Goal: Information Seeking & Learning: Compare options

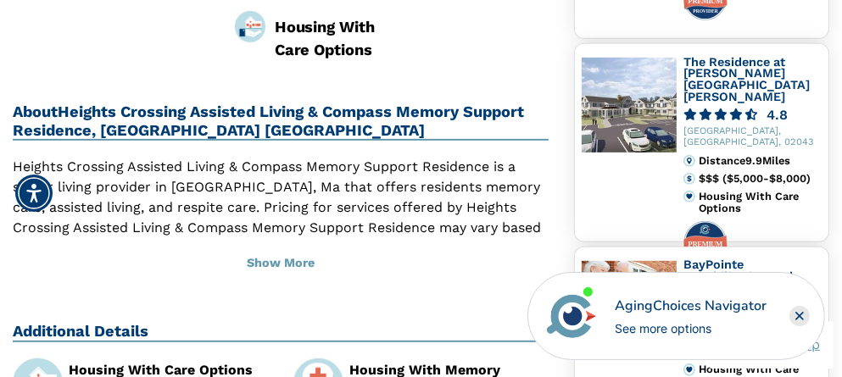
scroll to position [679, 0]
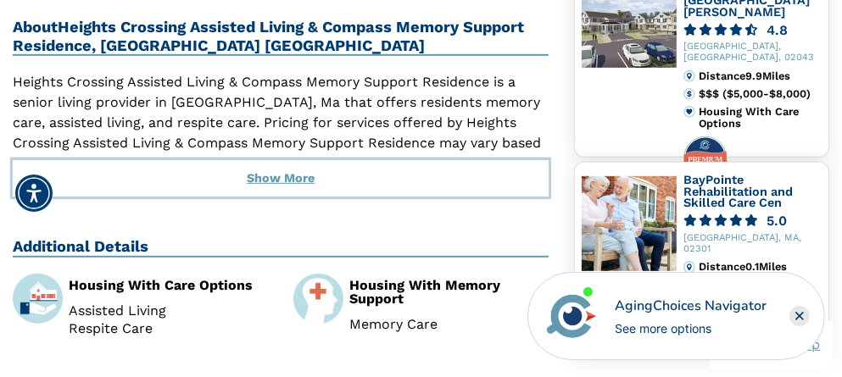
click at [274, 160] on button "Show More" at bounding box center [281, 178] width 536 height 37
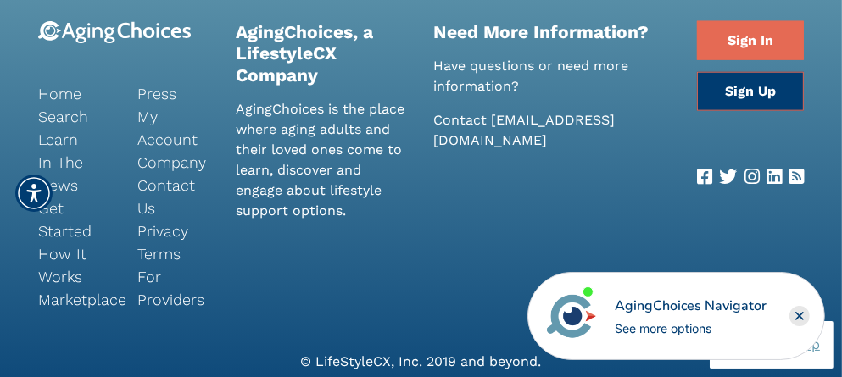
scroll to position [1357, 0]
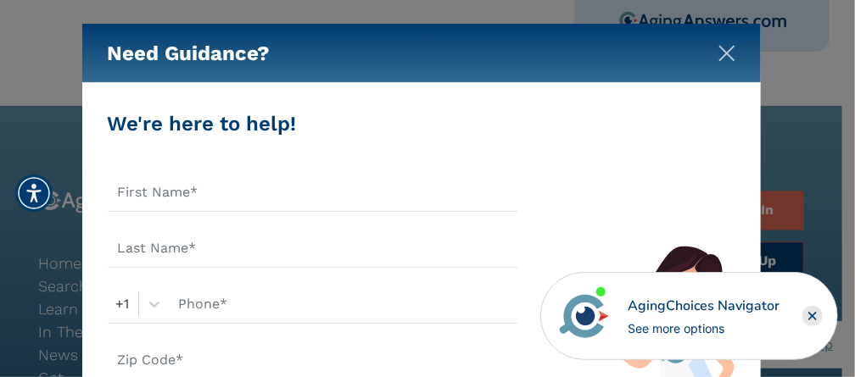
click at [724, 58] on img "Close" at bounding box center [726, 53] width 17 height 17
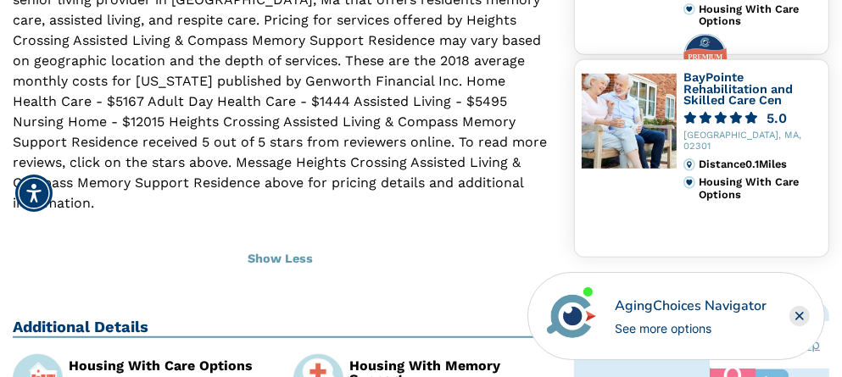
scroll to position [763, 0]
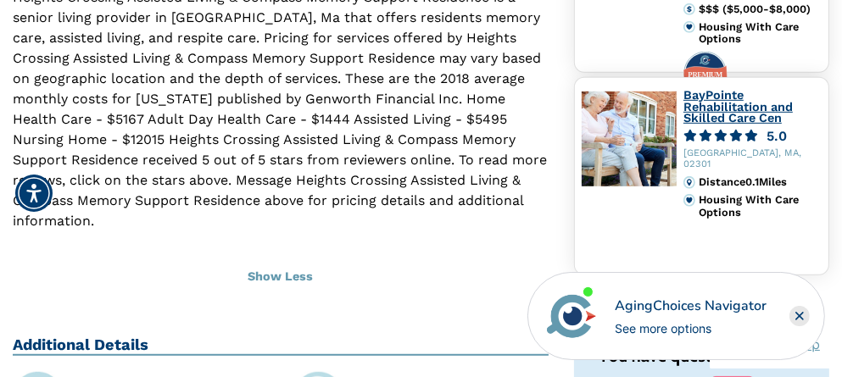
click at [691, 107] on link "BayPointe Rehabilitation and Skilled Care Cen" at bounding box center [738, 106] width 109 height 36
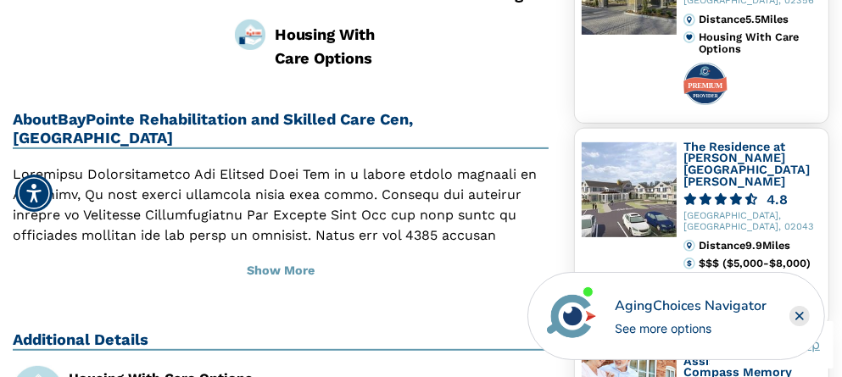
scroll to position [594, 0]
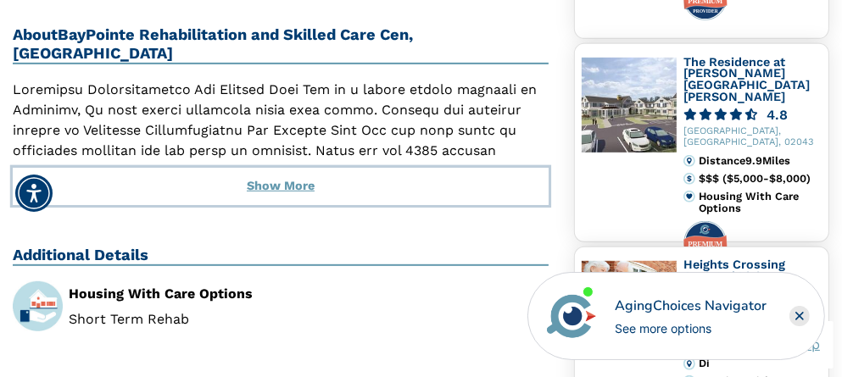
click at [274, 168] on button "Show More" at bounding box center [281, 186] width 536 height 37
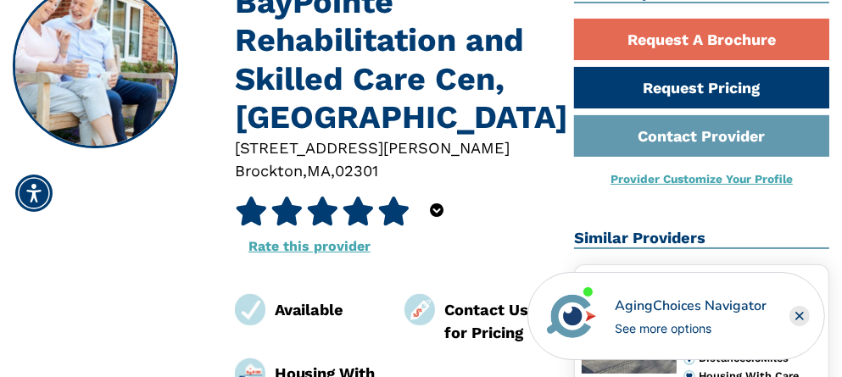
scroll to position [85, 0]
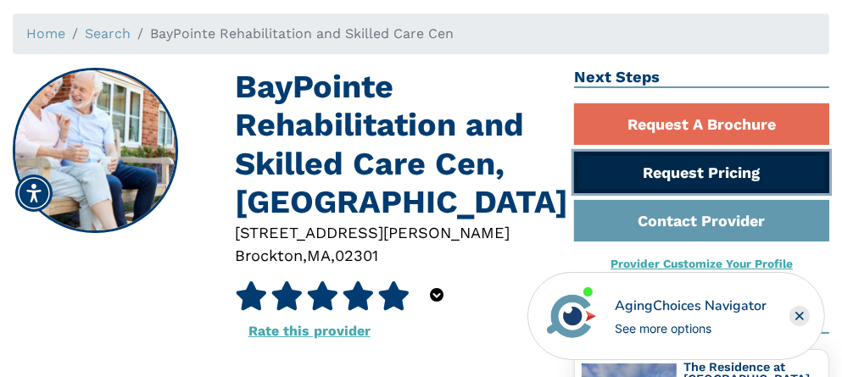
click at [663, 174] on link "Request Pricing" at bounding box center [701, 173] width 255 height 42
